Goal: Find specific page/section: Find specific page/section

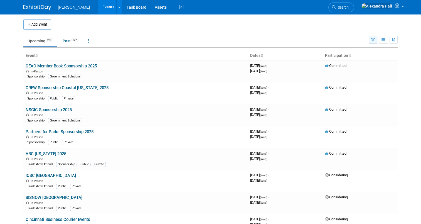
click at [374, 41] on button "button" at bounding box center [373, 40] width 9 height 8
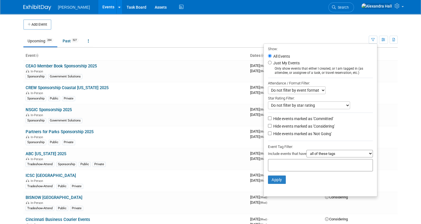
click at [312, 165] on input "text" at bounding box center [292, 164] width 45 height 6
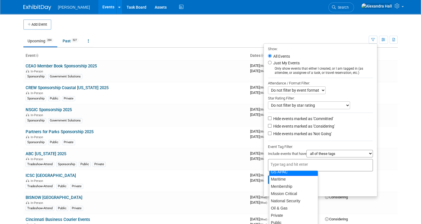
scroll to position [79, 0]
click at [287, 176] on div "GS APAC" at bounding box center [293, 176] width 49 height 8
type input "GS APAC"
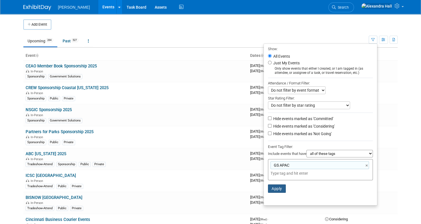
click at [279, 186] on button "Apply" at bounding box center [277, 188] width 18 height 8
